Goal: Task Accomplishment & Management: Use online tool/utility

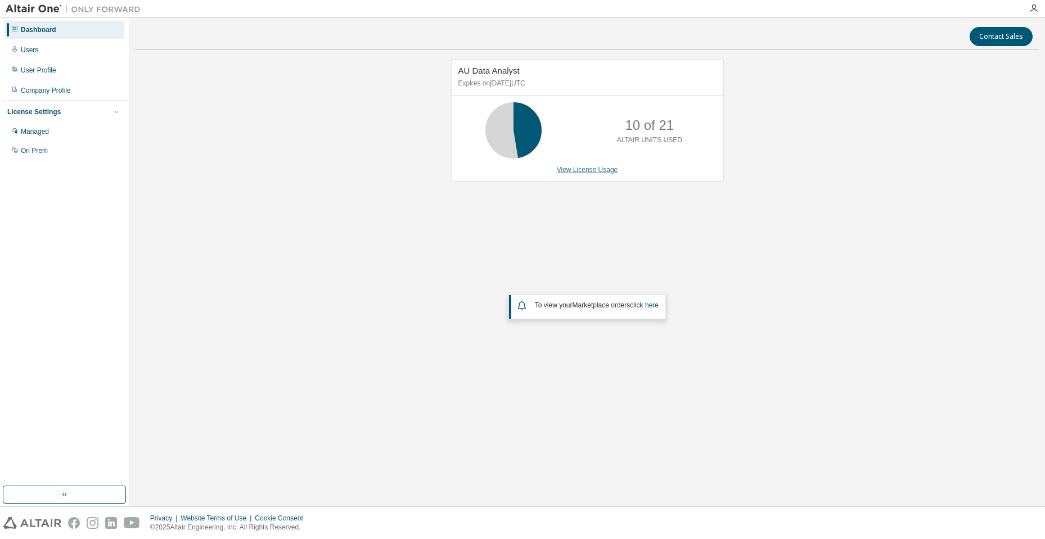
click at [573, 169] on link "View License Usage" at bounding box center [587, 170] width 61 height 8
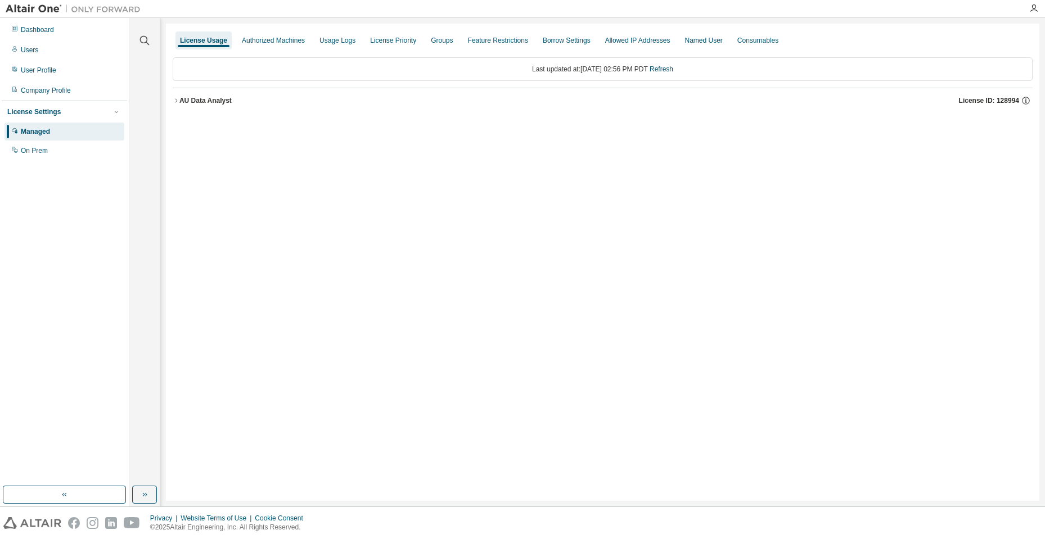
click at [176, 98] on icon "button" at bounding box center [176, 100] width 7 height 7
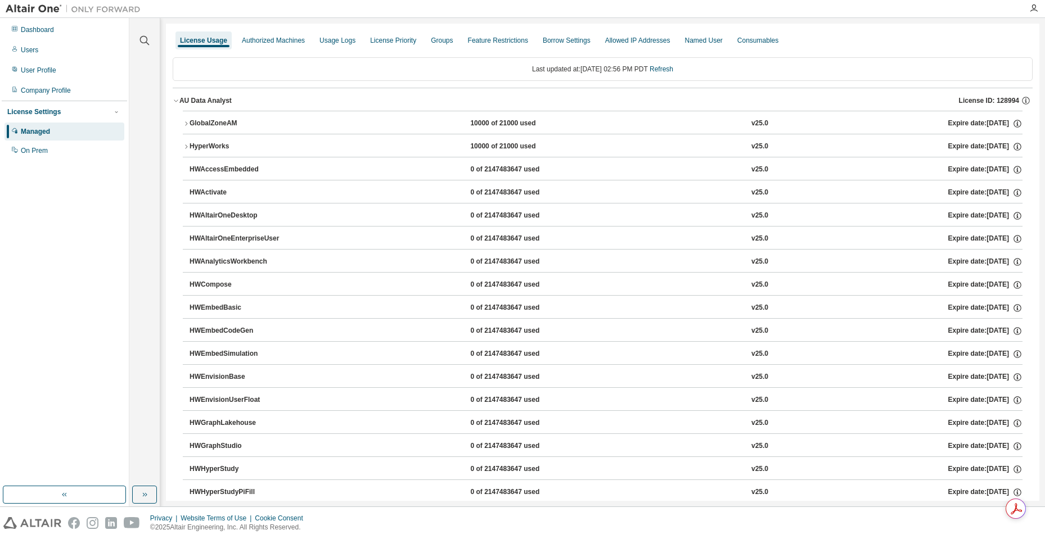
click at [184, 124] on icon "button" at bounding box center [186, 123] width 7 height 7
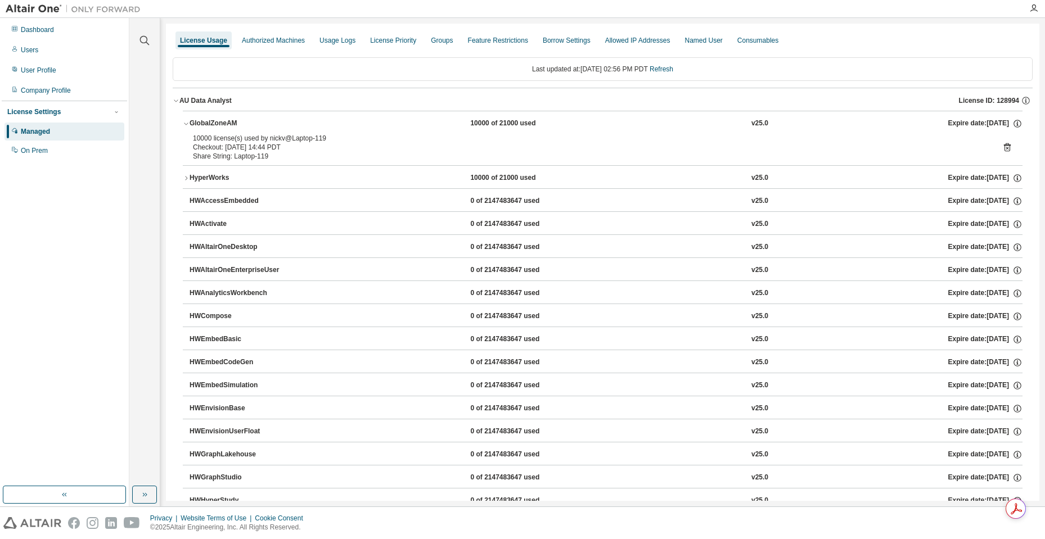
click at [1002, 146] on icon at bounding box center [1007, 147] width 10 height 10
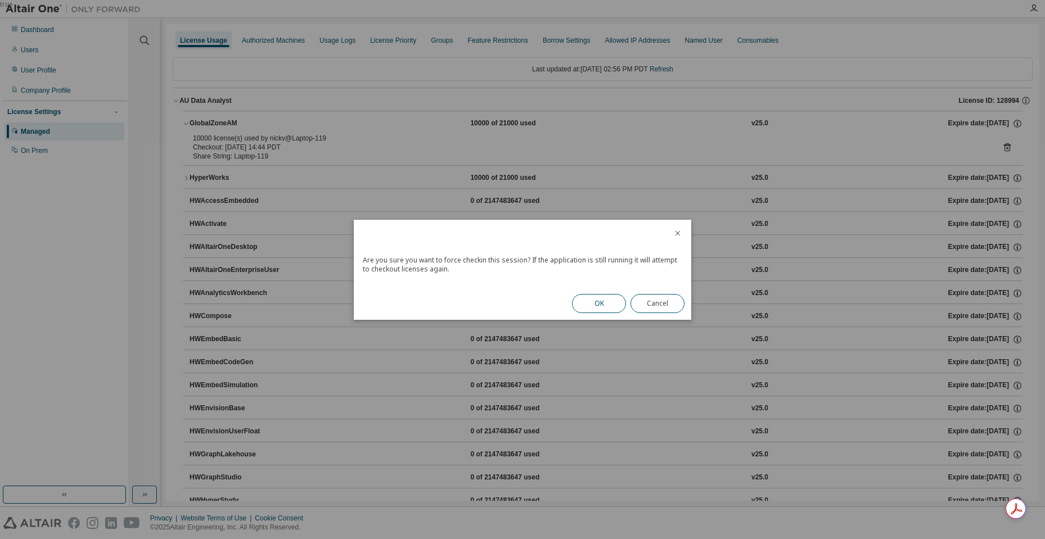
click at [597, 300] on button "OK" at bounding box center [599, 303] width 54 height 19
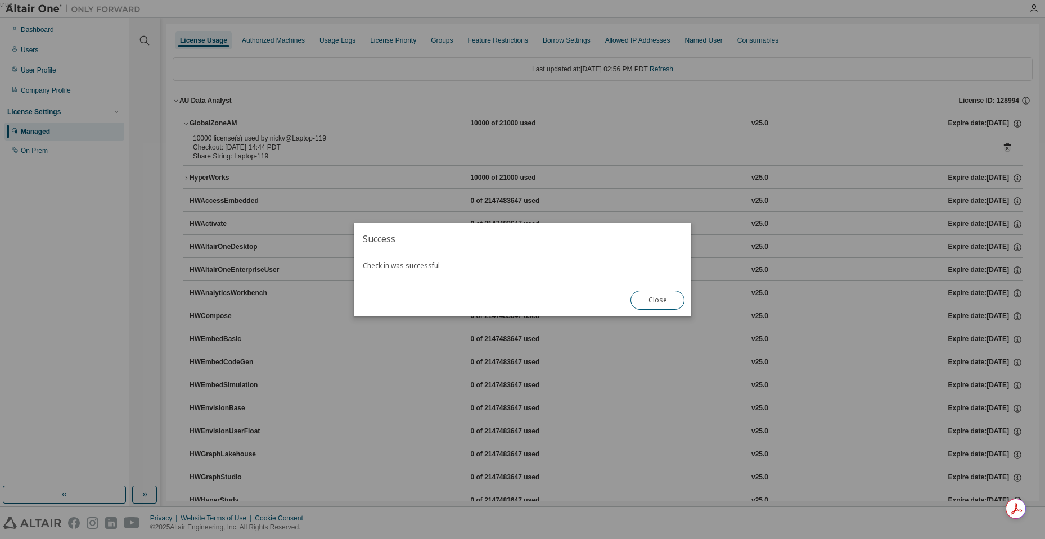
click at [646, 299] on button "Close" at bounding box center [658, 300] width 54 height 19
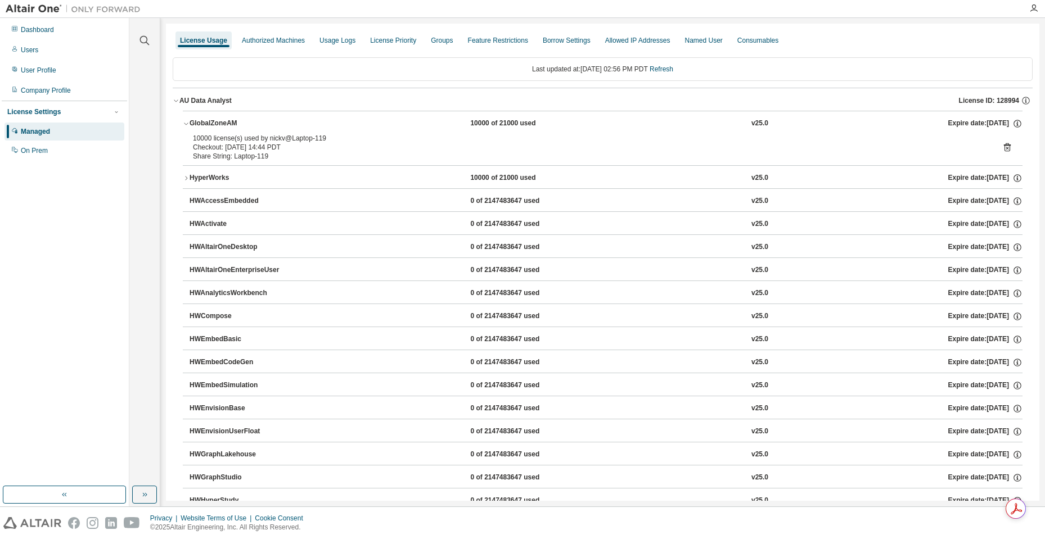
click at [195, 178] on div "HyperWorks" at bounding box center [240, 178] width 101 height 10
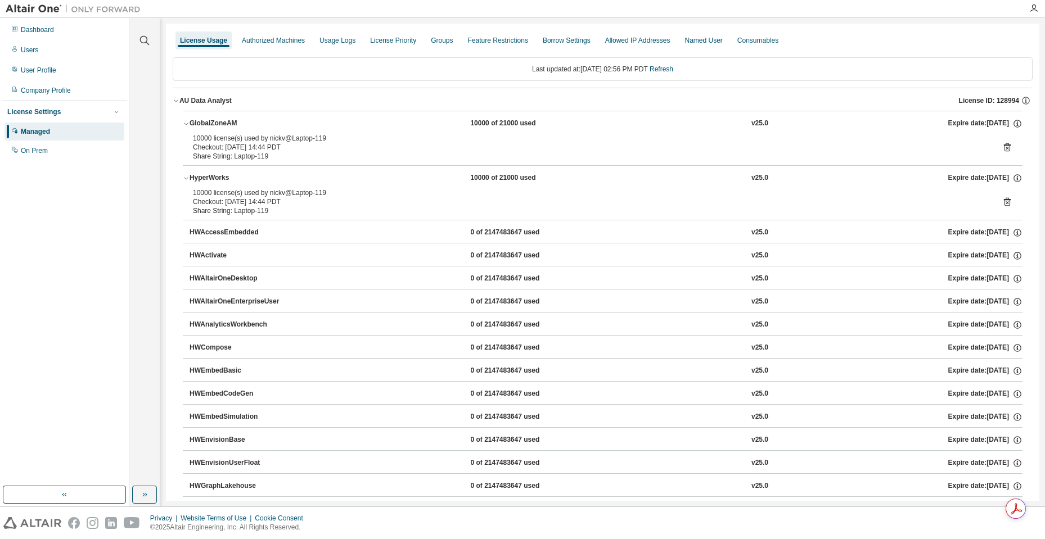
click at [1004, 199] on icon at bounding box center [1007, 202] width 7 height 8
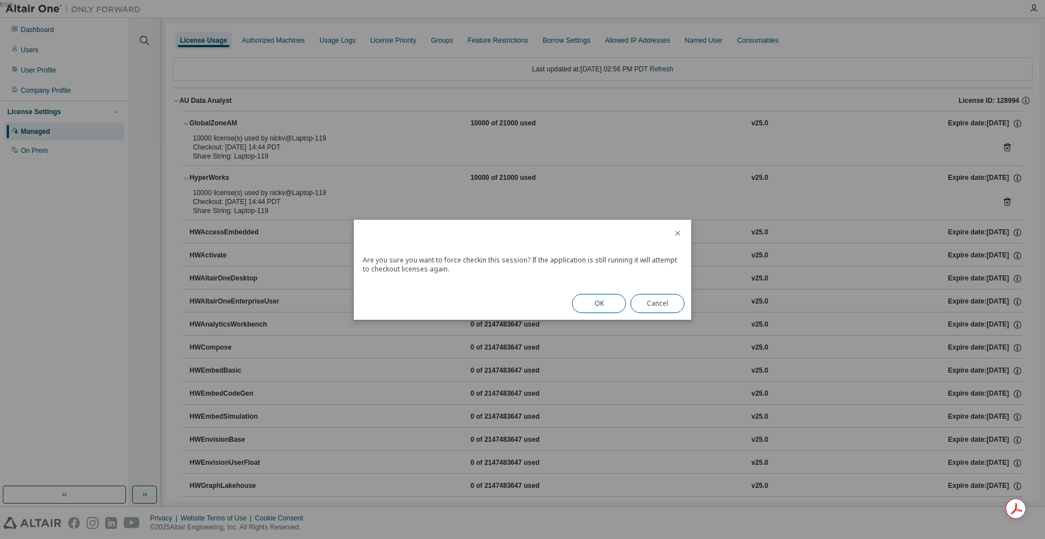
click at [602, 300] on button "OK" at bounding box center [599, 303] width 54 height 19
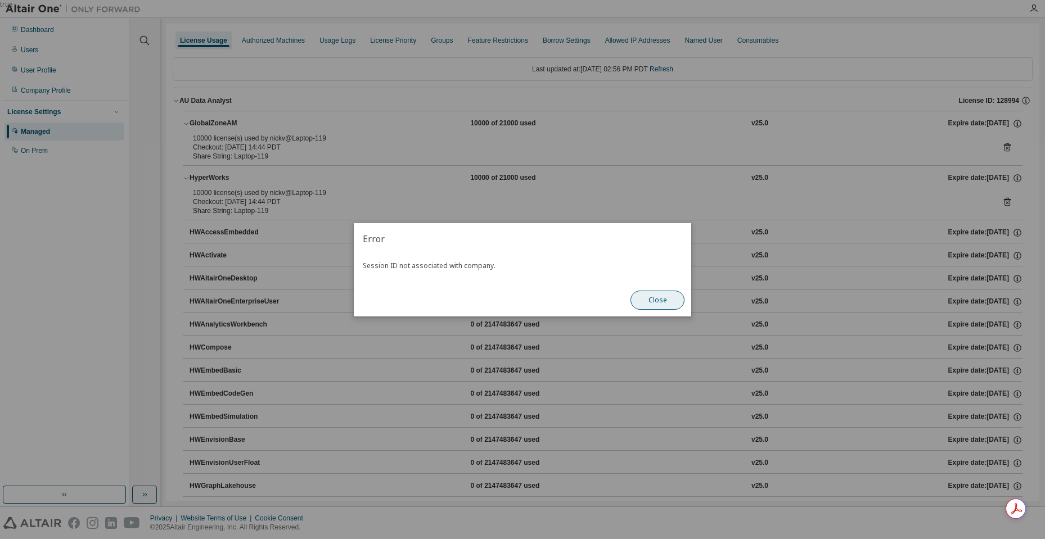
click at [671, 300] on button "Close" at bounding box center [658, 300] width 54 height 19
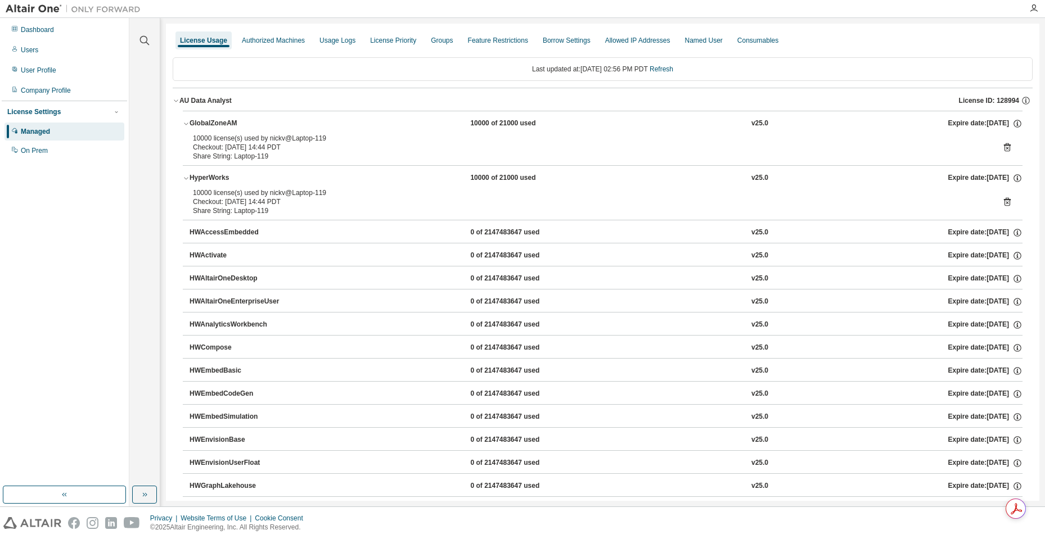
click at [187, 122] on icon "button" at bounding box center [186, 123] width 7 height 7
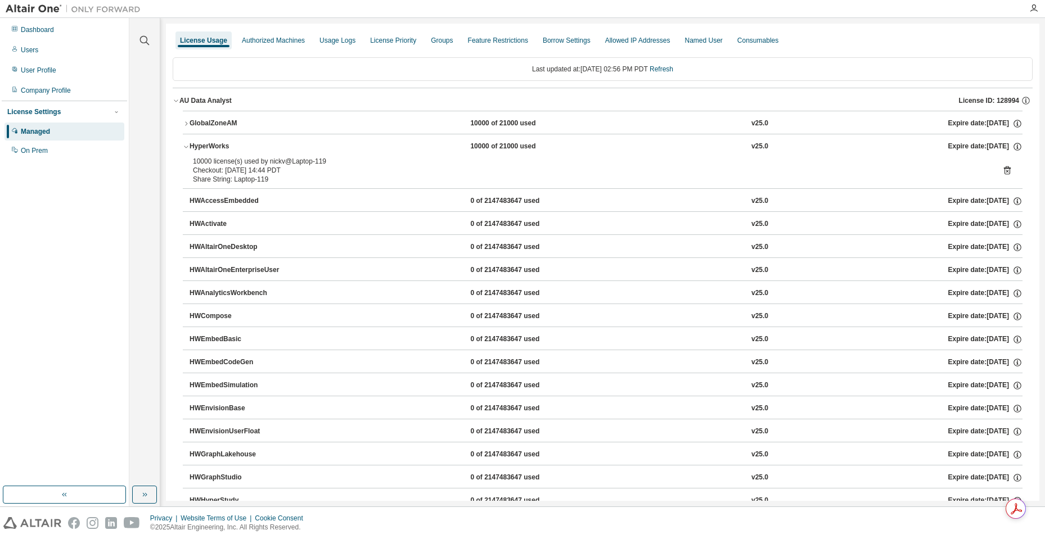
click at [187, 148] on icon "button" at bounding box center [186, 146] width 7 height 7
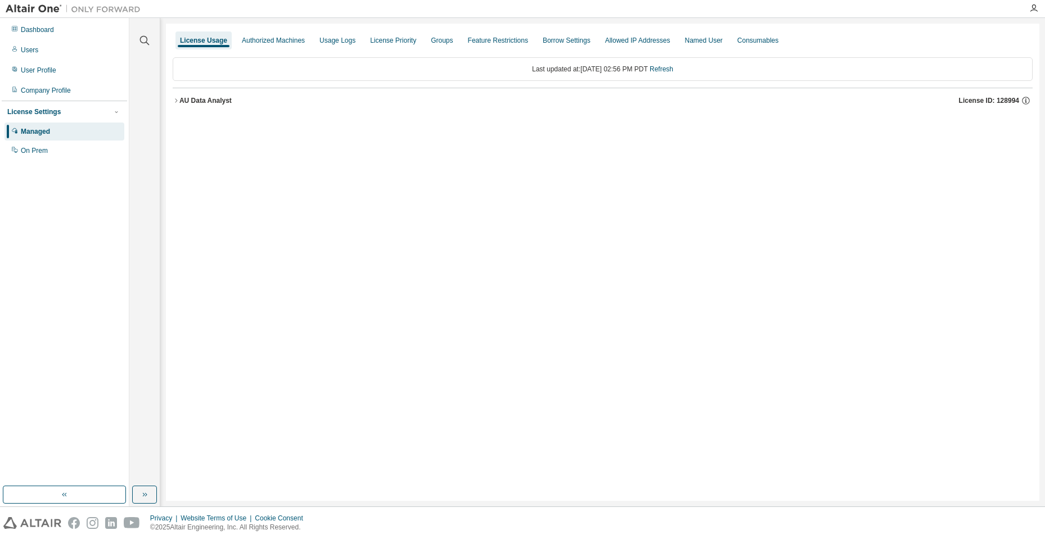
click at [175, 100] on icon "button" at bounding box center [176, 100] width 7 height 7
click at [177, 100] on icon "button" at bounding box center [176, 100] width 7 height 7
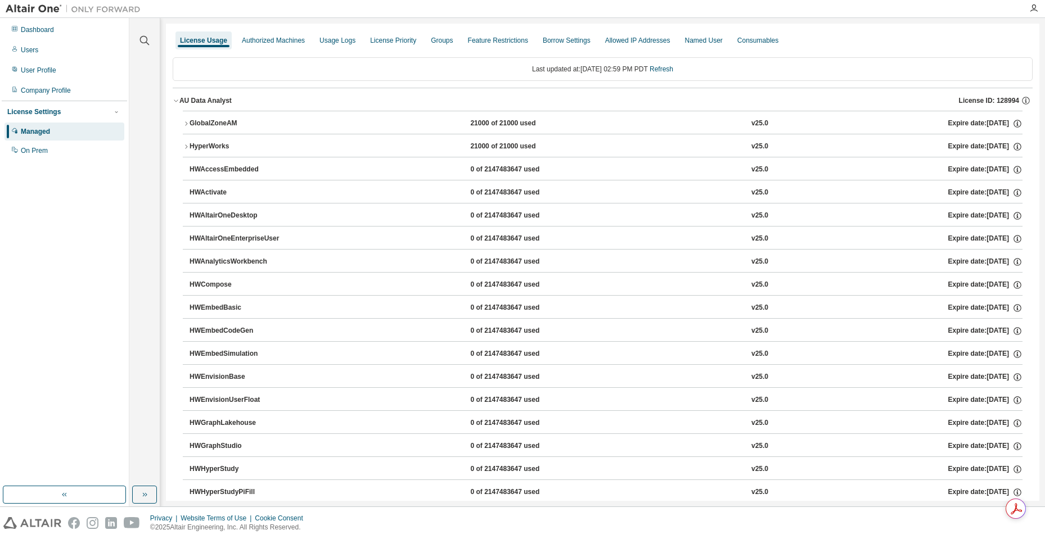
click at [189, 122] on icon "button" at bounding box center [186, 123] width 7 height 7
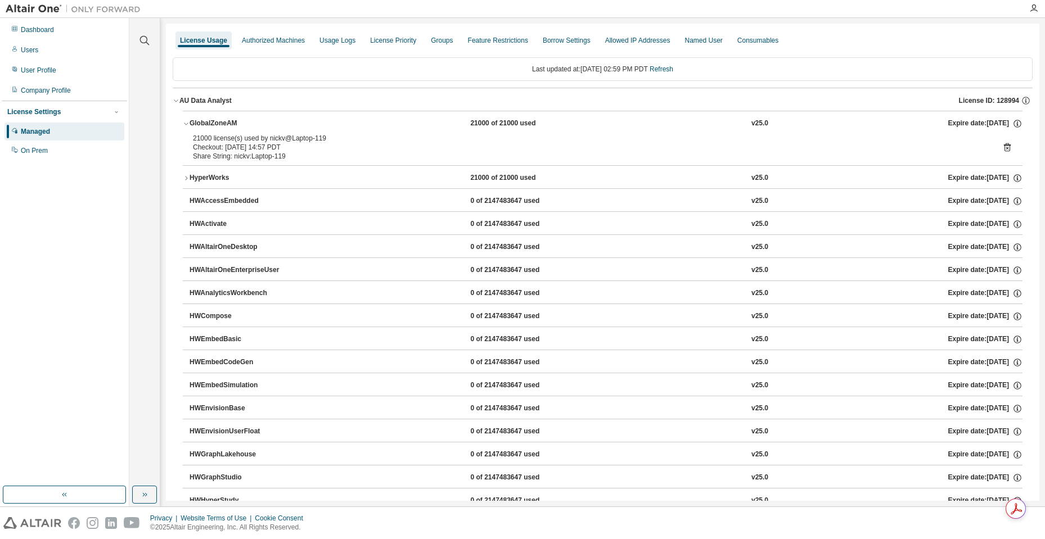
click at [1006, 147] on icon at bounding box center [1007, 148] width 3 height 3
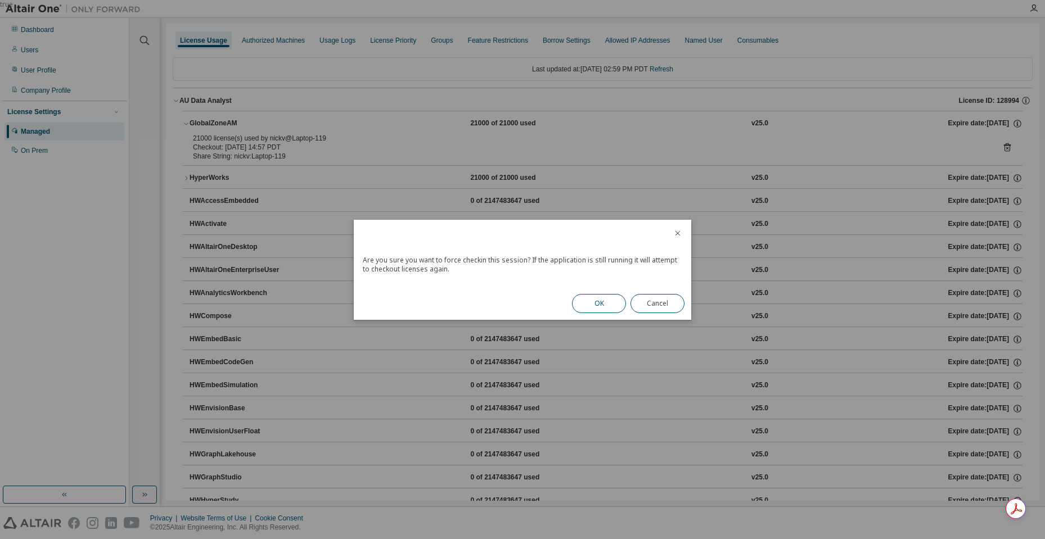
click at [615, 301] on button "OK" at bounding box center [599, 303] width 54 height 19
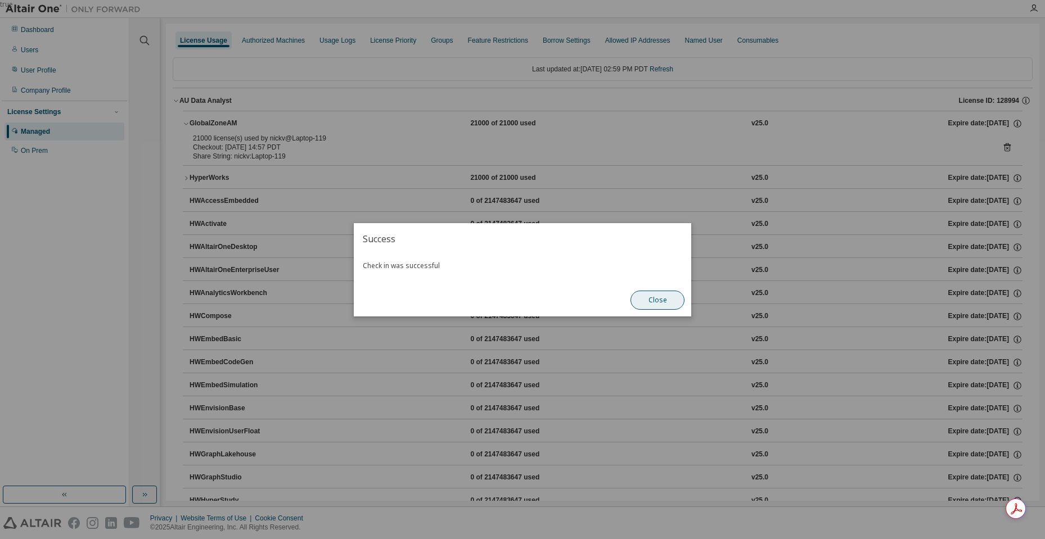
click at [648, 300] on button "Close" at bounding box center [658, 300] width 54 height 19
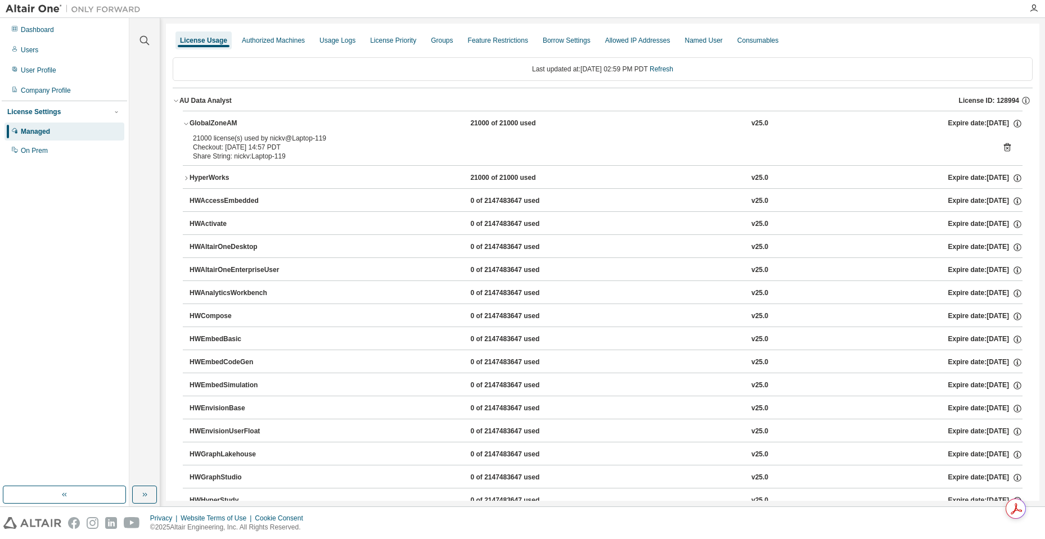
click at [184, 179] on icon "button" at bounding box center [186, 178] width 7 height 7
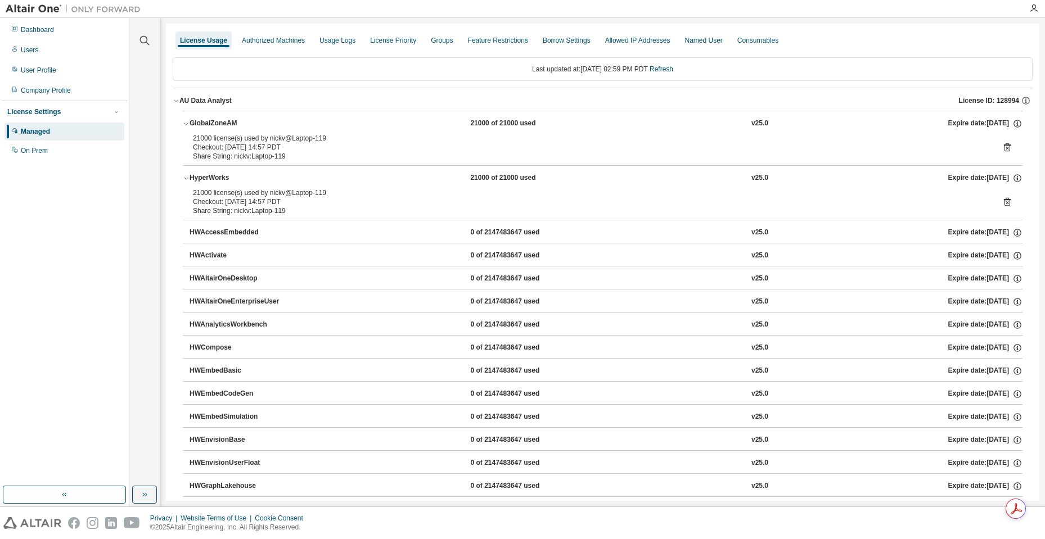
click at [1002, 202] on icon at bounding box center [1007, 202] width 10 height 10
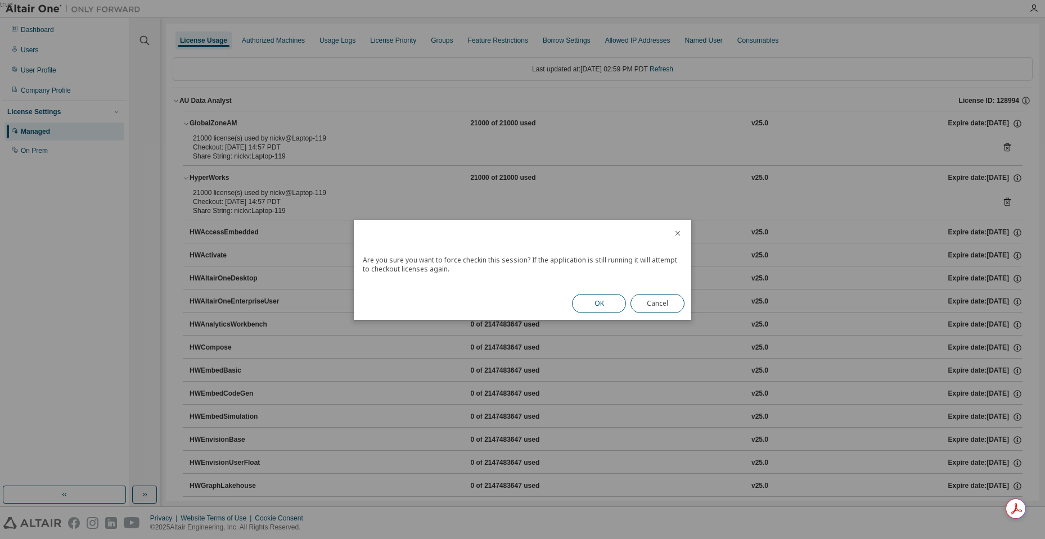
click at [593, 303] on button "OK" at bounding box center [599, 303] width 54 height 19
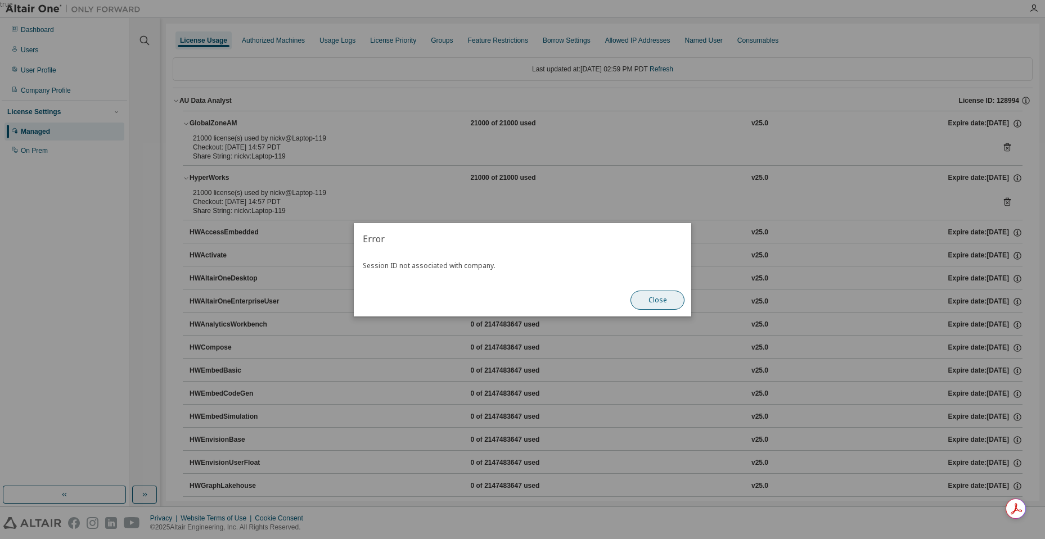
click at [645, 301] on button "Close" at bounding box center [658, 300] width 54 height 19
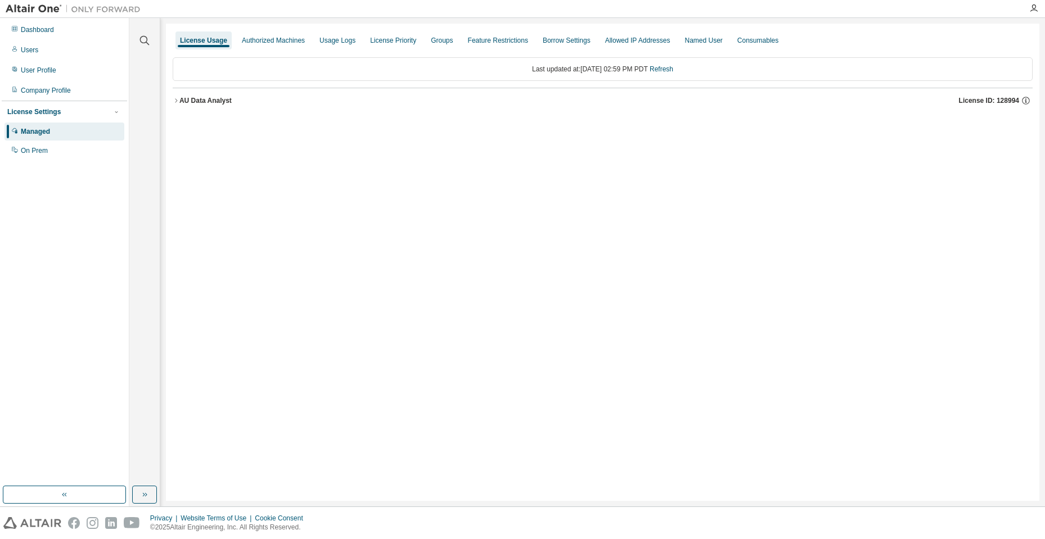
click at [178, 102] on icon "button" at bounding box center [176, 100] width 7 height 7
